Goal: Task Accomplishment & Management: Manage account settings

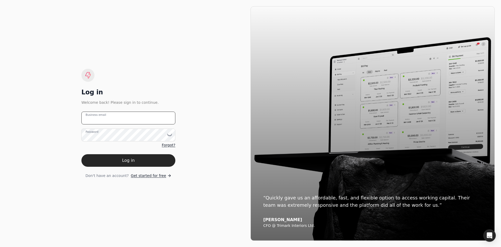
click at [135, 113] on email "Business email" at bounding box center [128, 117] width 94 height 13
type email "[EMAIL_ADDRESS][DOMAIN_NAME]"
click at [145, 155] on button "Log in" at bounding box center [128, 160] width 94 height 13
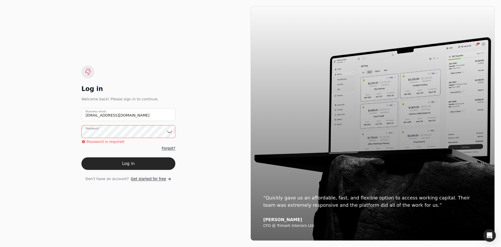
click at [81, 157] on button "Log in" at bounding box center [128, 163] width 94 height 13
click at [168, 133] on icon at bounding box center [169, 131] width 5 height 5
click at [81, 157] on button "Log in" at bounding box center [128, 163] width 94 height 13
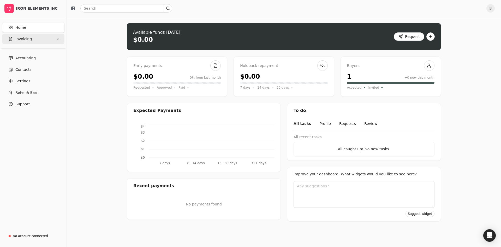
click at [27, 42] on button "Invoicing" at bounding box center [33, 39] width 62 height 10
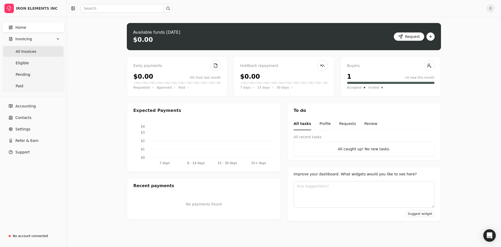
click at [45, 52] on Invoices "All Invoices" at bounding box center [33, 51] width 60 height 10
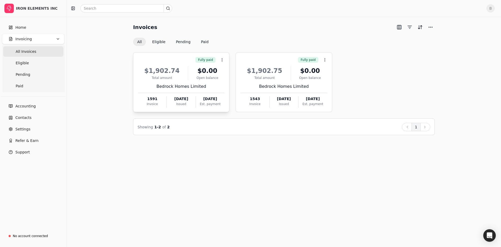
click at [161, 70] on div "$1,902.74" at bounding box center [162, 70] width 48 height 9
click at [228, 70] on li "Open" at bounding box center [247, 73] width 64 height 10
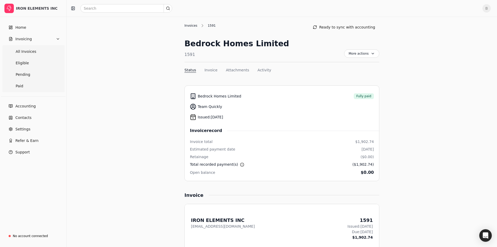
click at [189, 25] on div "Invoices" at bounding box center [192, 25] width 15 height 5
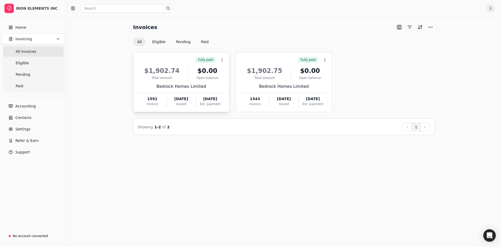
click at [174, 67] on div "$1,902.74" at bounding box center [162, 70] width 48 height 9
click at [240, 74] on li "Open" at bounding box center [247, 73] width 64 height 10
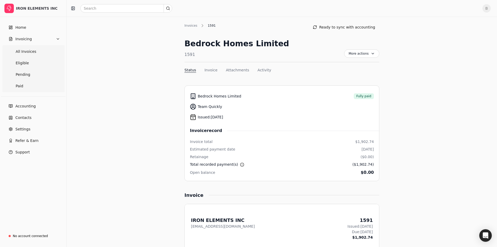
click at [259, 74] on nav "Status Invoice Attachments Activity" at bounding box center [282, 71] width 195 height 8
click at [260, 71] on button "Activity" at bounding box center [265, 69] width 14 height 5
